Goal: Task Accomplishment & Management: Complete application form

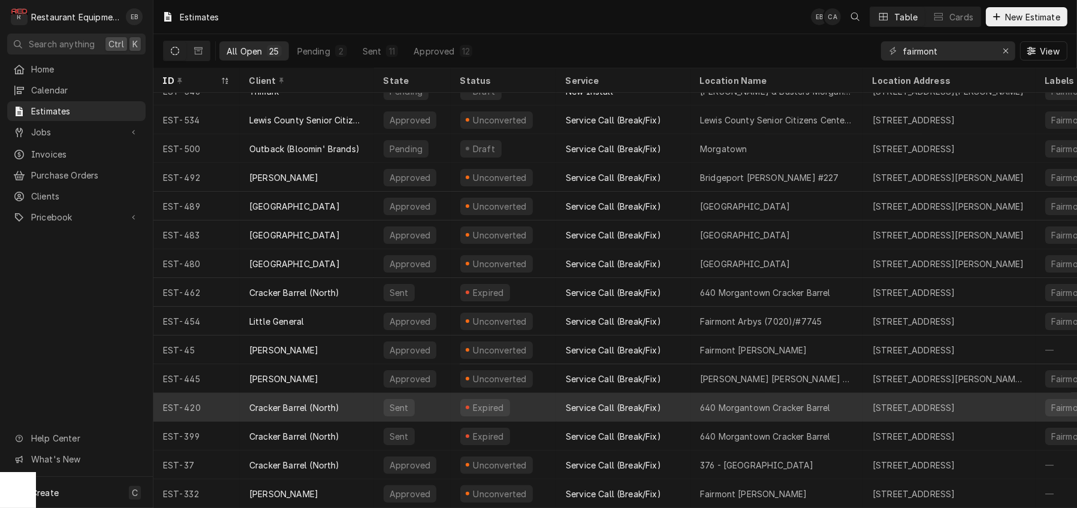
scroll to position [316, 0]
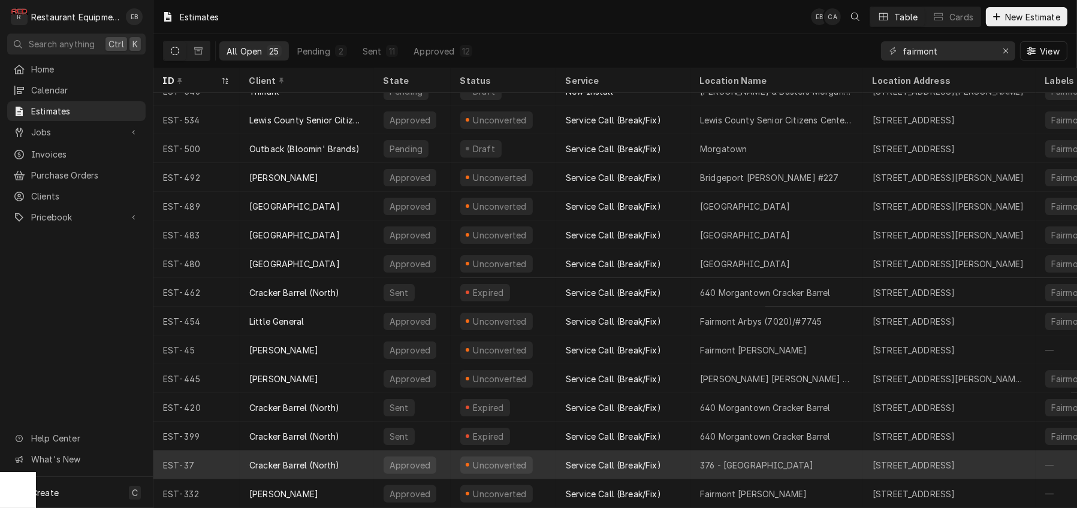
drag, startPoint x: 580, startPoint y: 447, endPoint x: 578, endPoint y: 453, distance: 6.7
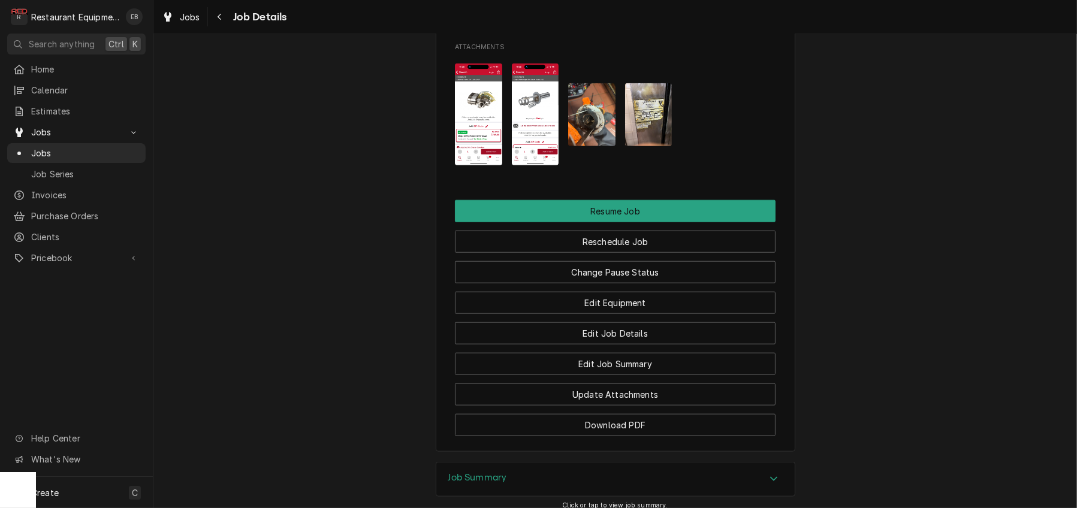
scroll to position [1678, 0]
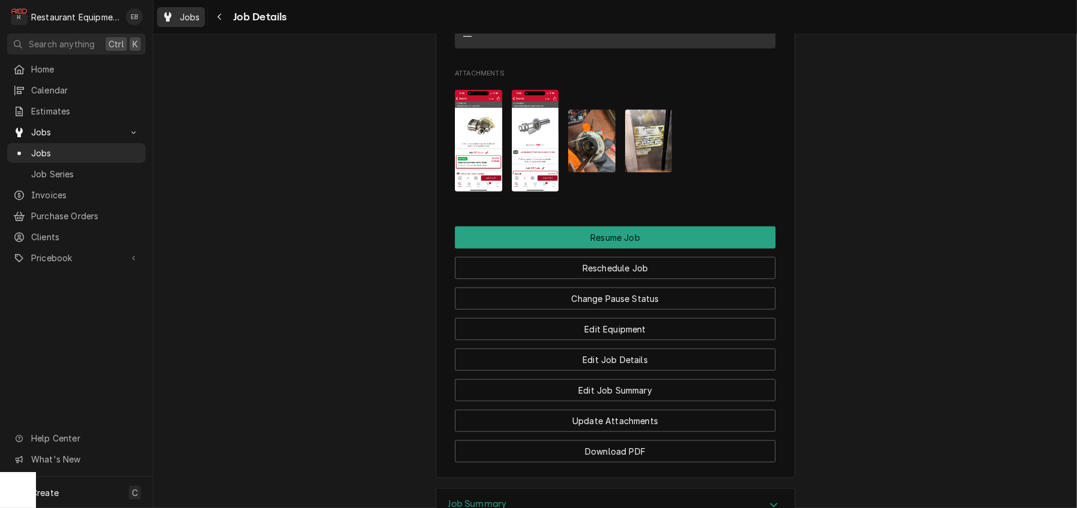
click at [196, 16] on span "Jobs" at bounding box center [190, 17] width 20 height 13
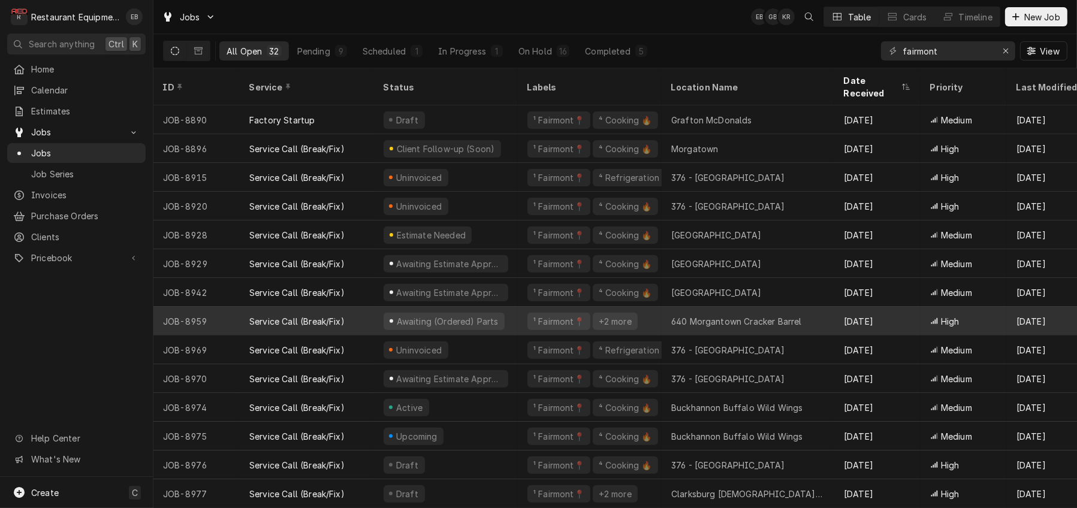
scroll to position [526, 0]
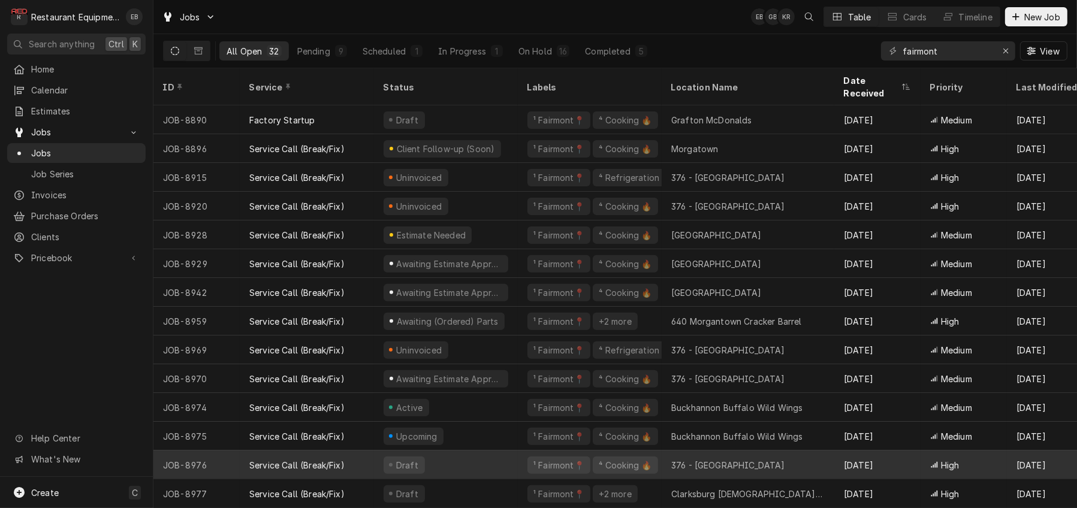
click at [506, 455] on div "Draft" at bounding box center [446, 465] width 144 height 29
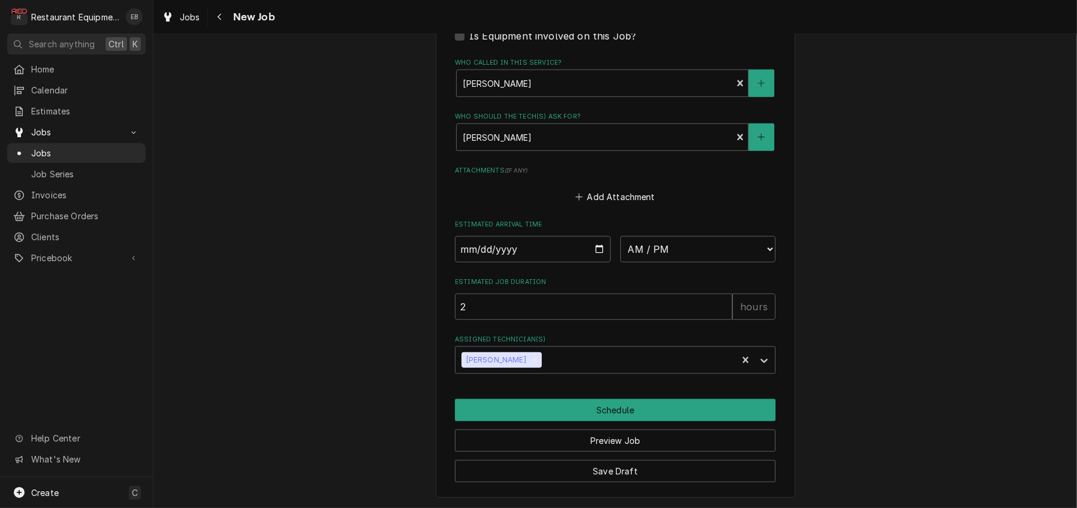
scroll to position [1039, 0]
click at [602, 263] on input "Date" at bounding box center [533, 249] width 156 height 26
type textarea "x"
type input "2025-09-22"
type textarea "x"
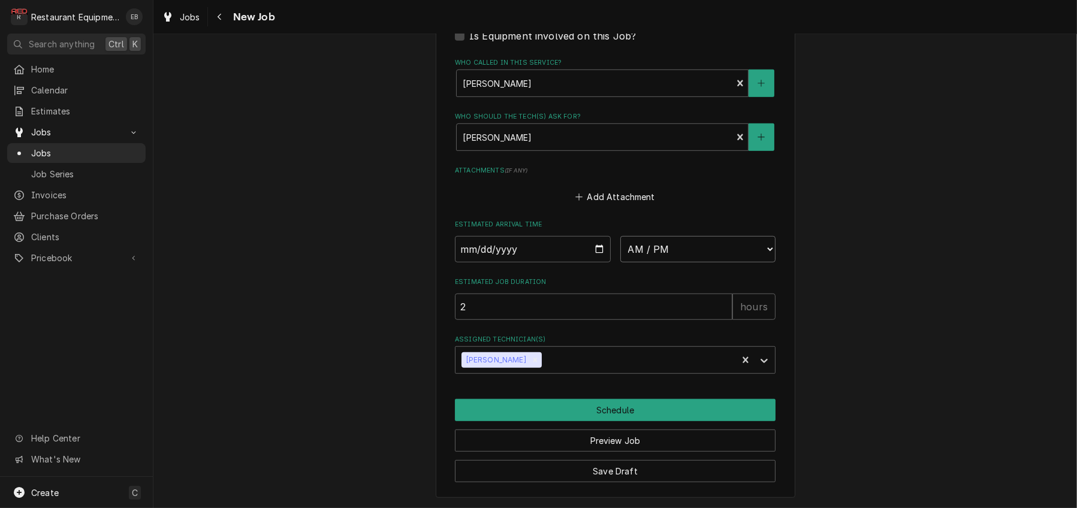
click at [691, 263] on select "AM / PM 6:00 AM 6:15 AM 6:30 AM 6:45 AM 7:00 AM 7:15 AM 7:30 AM 7:45 AM 8:00 AM…" at bounding box center [698, 249] width 156 height 26
select select "15:00:00"
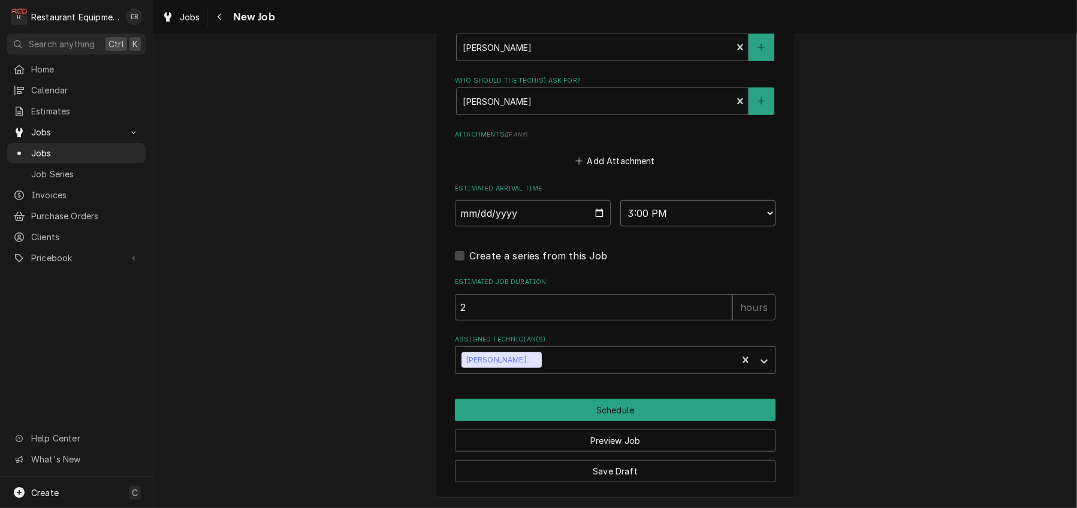
scroll to position [1118, 0]
click at [555, 369] on div "Assigned Technician(s)" at bounding box center [637, 360] width 187 height 22
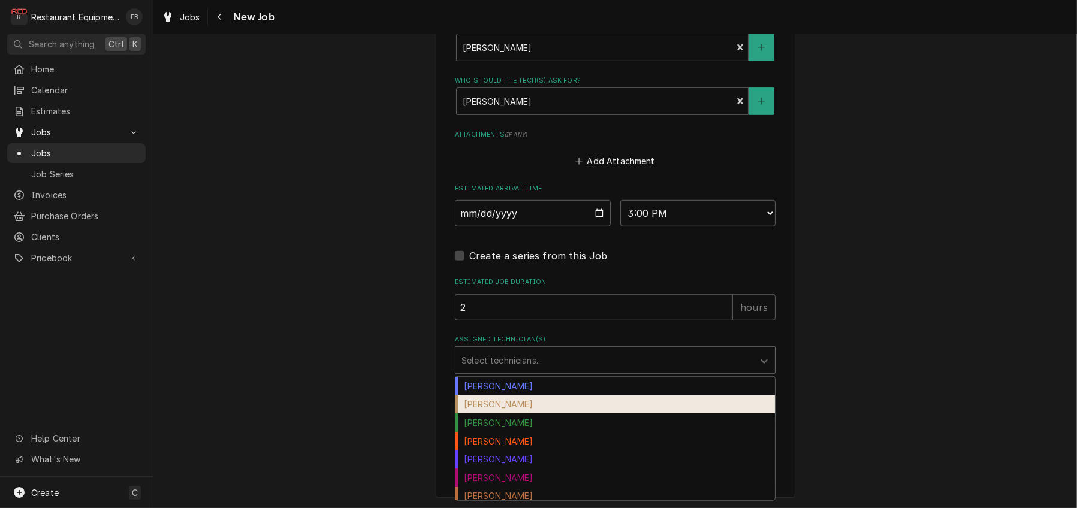
type textarea "x"
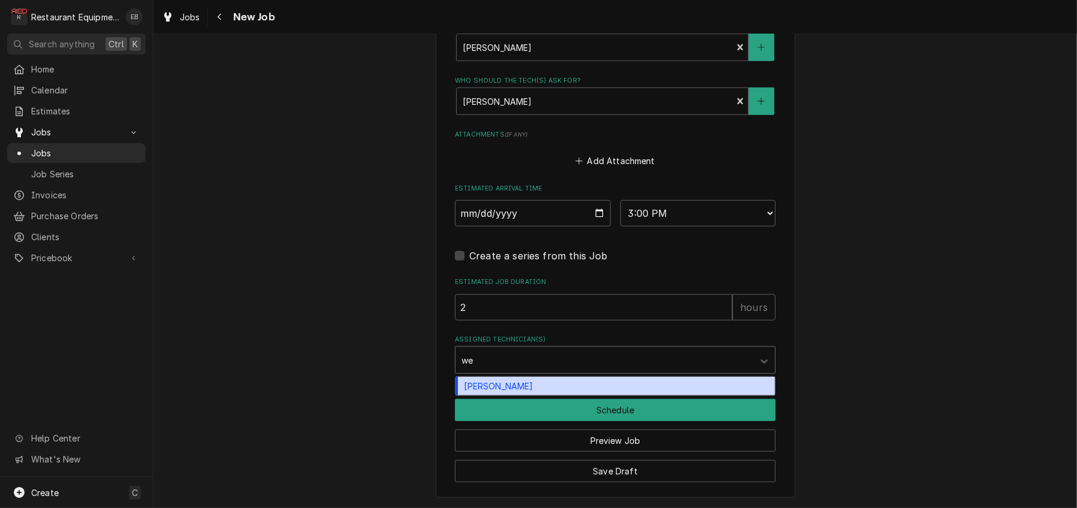
type input "wes"
click at [730, 390] on div "Wesley Fisher" at bounding box center [615, 386] width 319 height 19
type textarea "x"
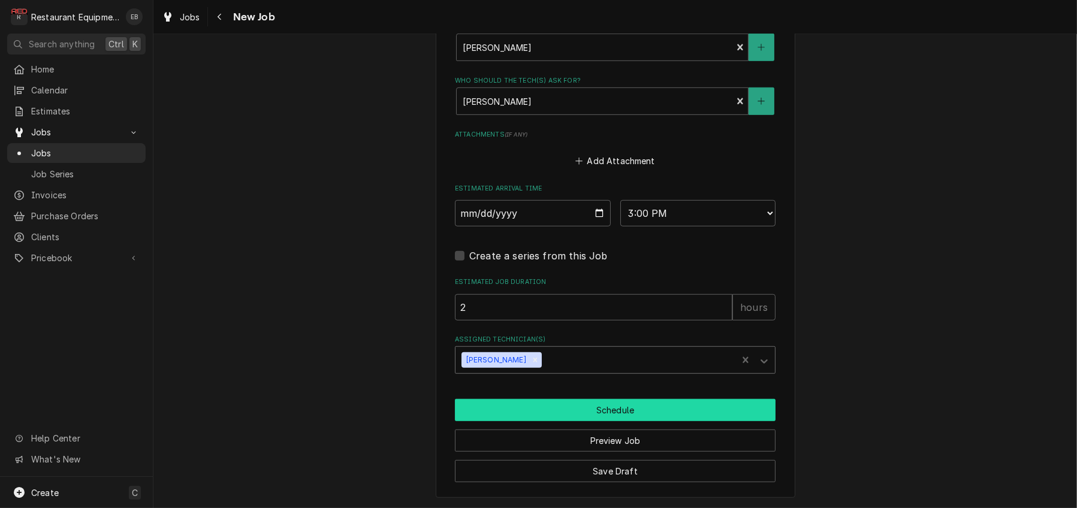
click at [646, 421] on button "Schedule" at bounding box center [615, 410] width 321 height 22
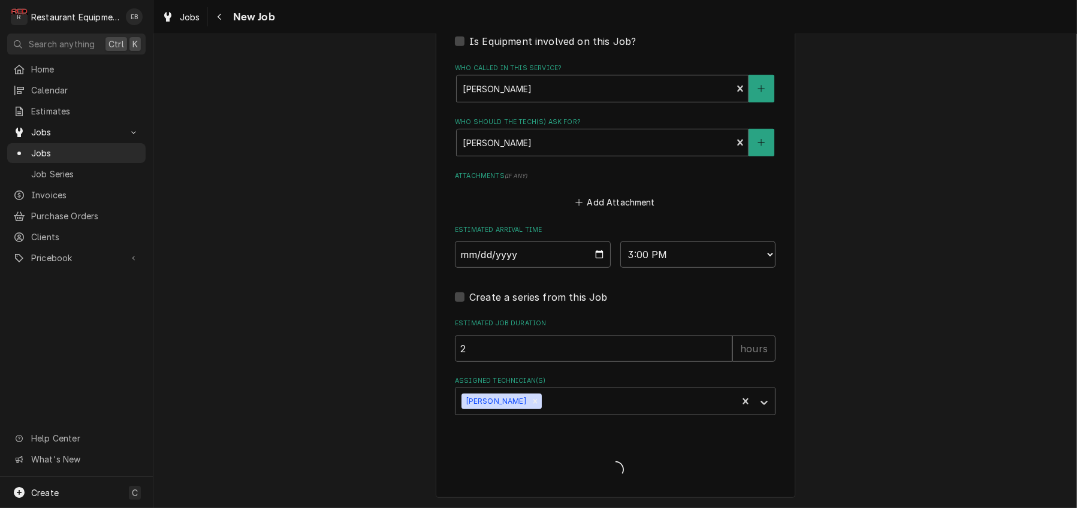
scroll to position [1090, 0]
type textarea "x"
